Goal: Find specific page/section: Find specific page/section

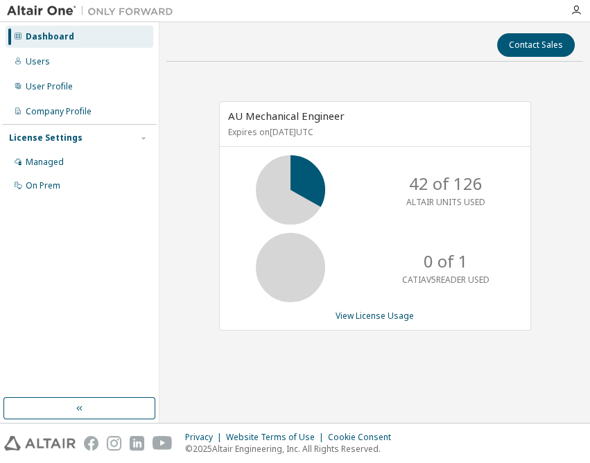
click at [129, 329] on div "Dashboard Users User Profile Company Profile License Settings Managed On Prem" at bounding box center [79, 210] width 155 height 372
click at [47, 164] on div "Managed" at bounding box center [45, 162] width 38 height 11
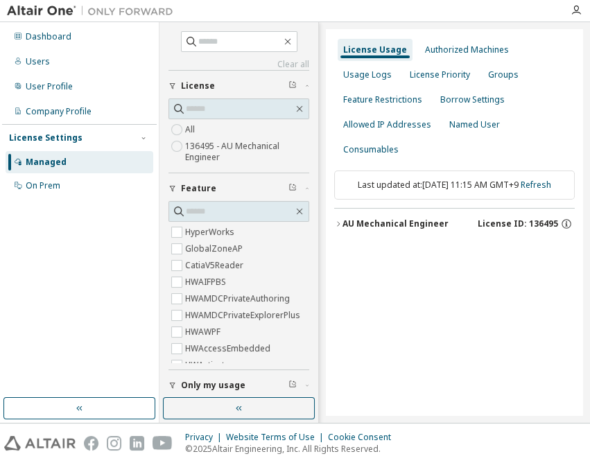
drag, startPoint x: 434, startPoint y: 209, endPoint x: 468, endPoint y: 217, distance: 35.0
click at [434, 218] on div "AU Mechanical Engineer" at bounding box center [396, 223] width 106 height 11
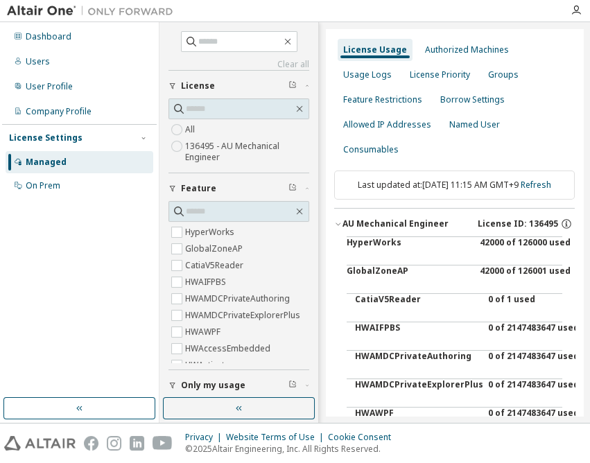
click at [509, 254] on div "42000 of 126000 used" at bounding box center [542, 253] width 125 height 33
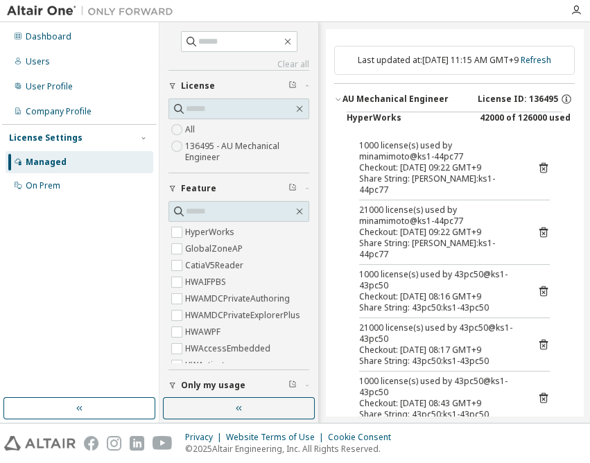
scroll to position [126, 0]
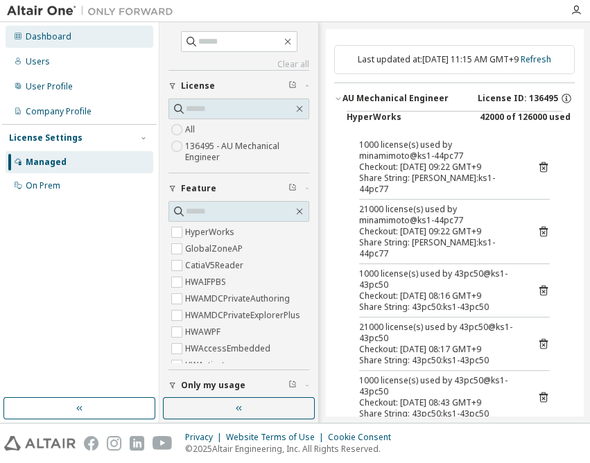
click at [52, 31] on div "Dashboard" at bounding box center [49, 36] width 46 height 11
